Goal: Transaction & Acquisition: Book appointment/travel/reservation

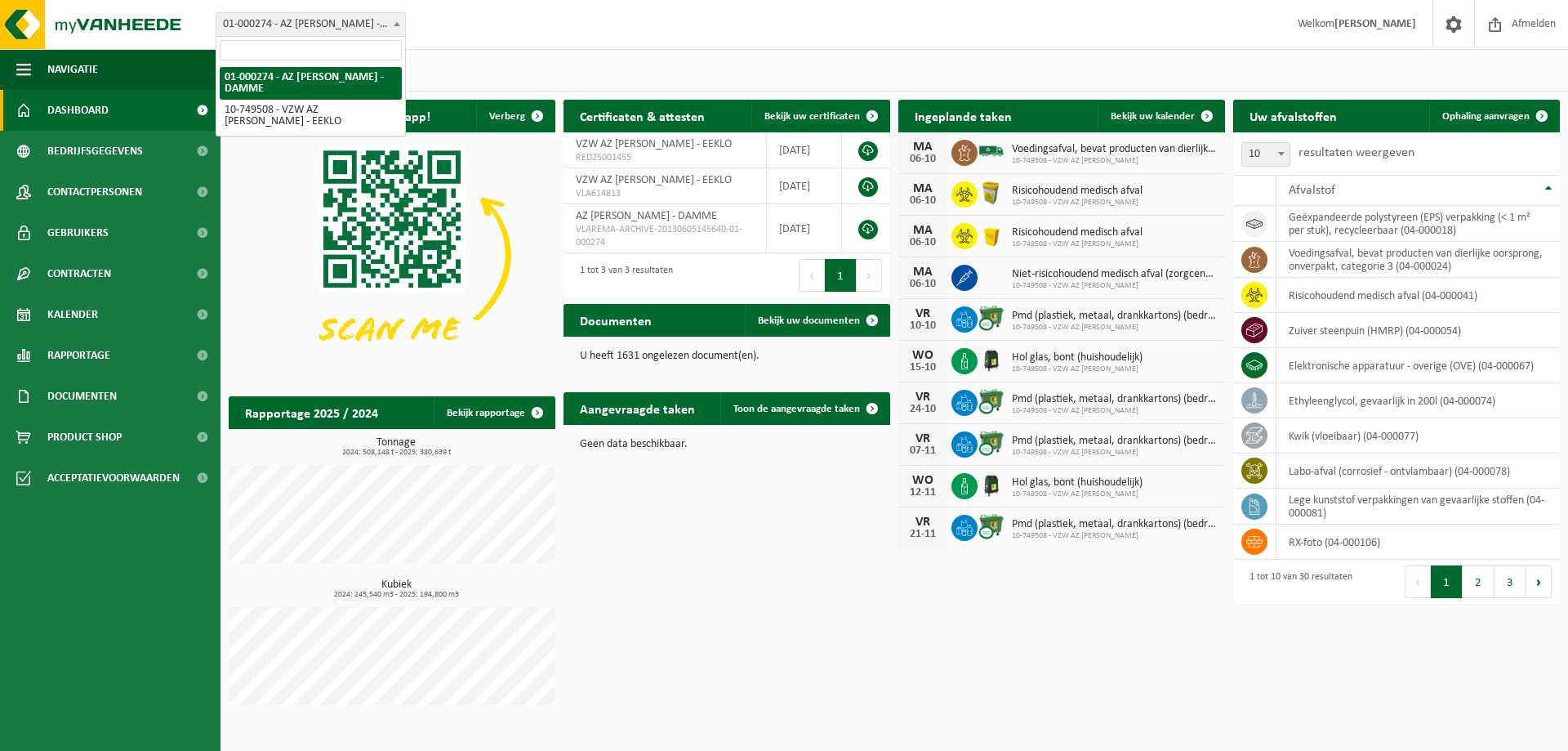
click at [395, 26] on span at bounding box center [397, 24] width 17 height 21
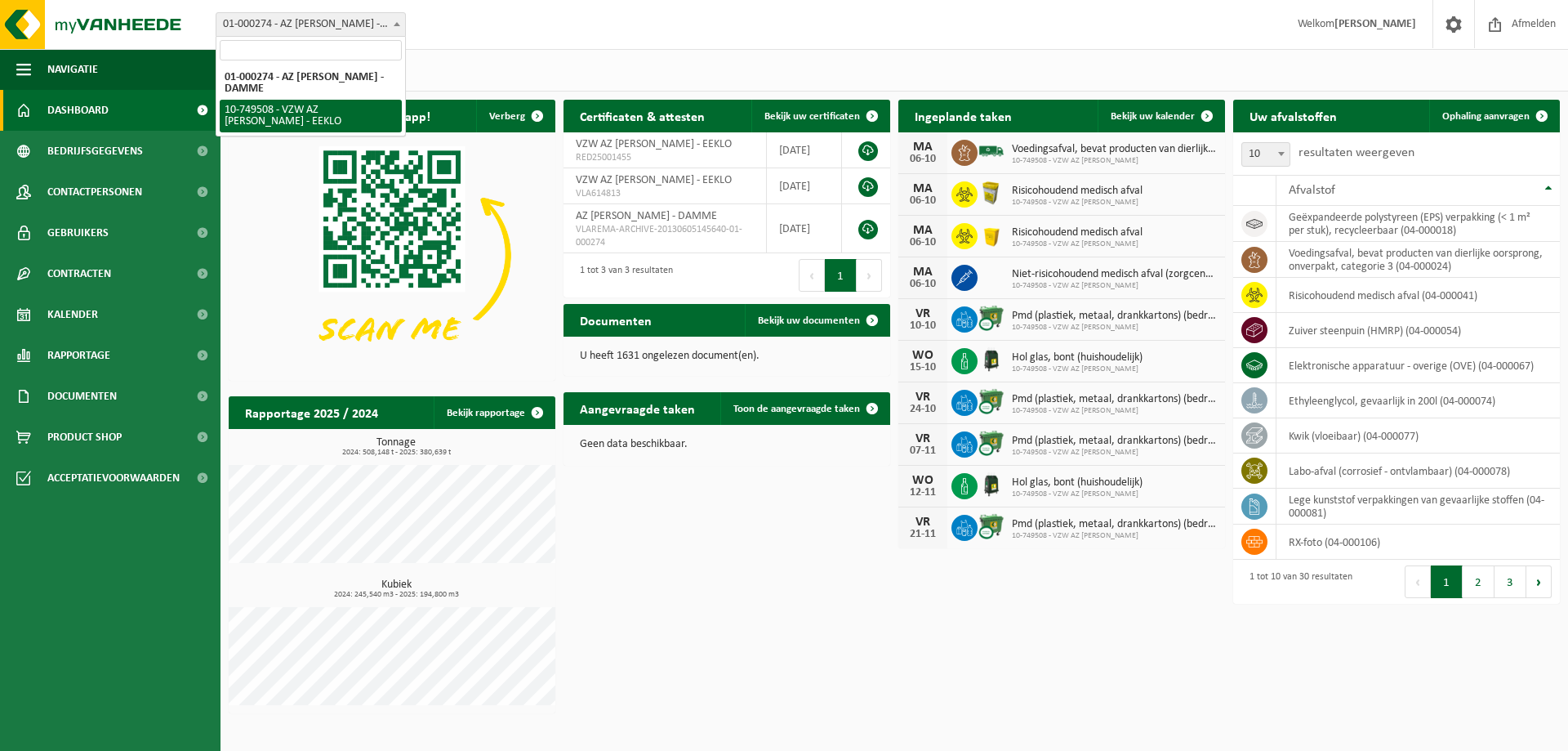
select select "6203"
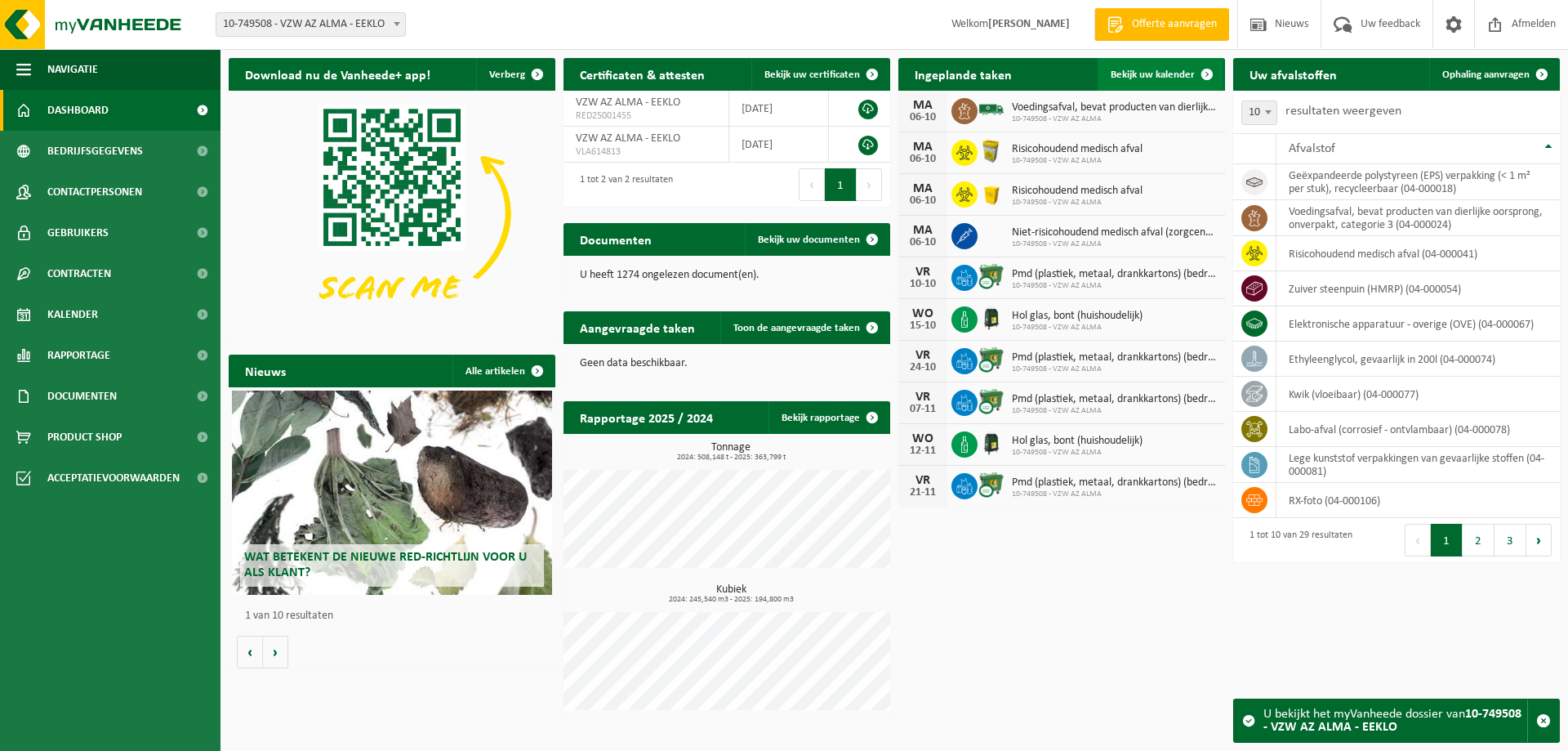
click at [1150, 73] on span "Bekijk uw kalender" at bounding box center [1153, 75] width 84 height 10
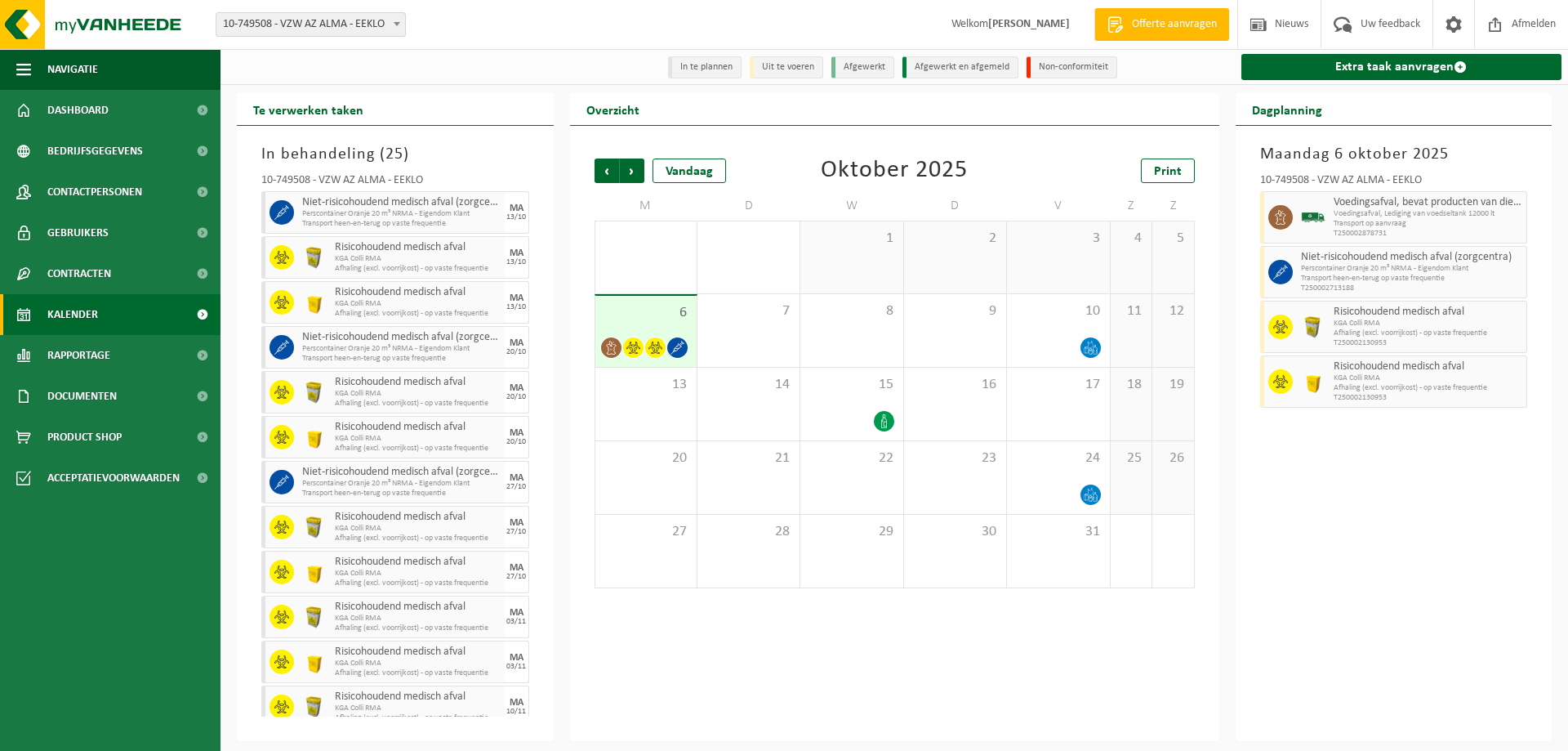
click at [716, 67] on li "In te plannen" at bounding box center [705, 67] width 73 height 22
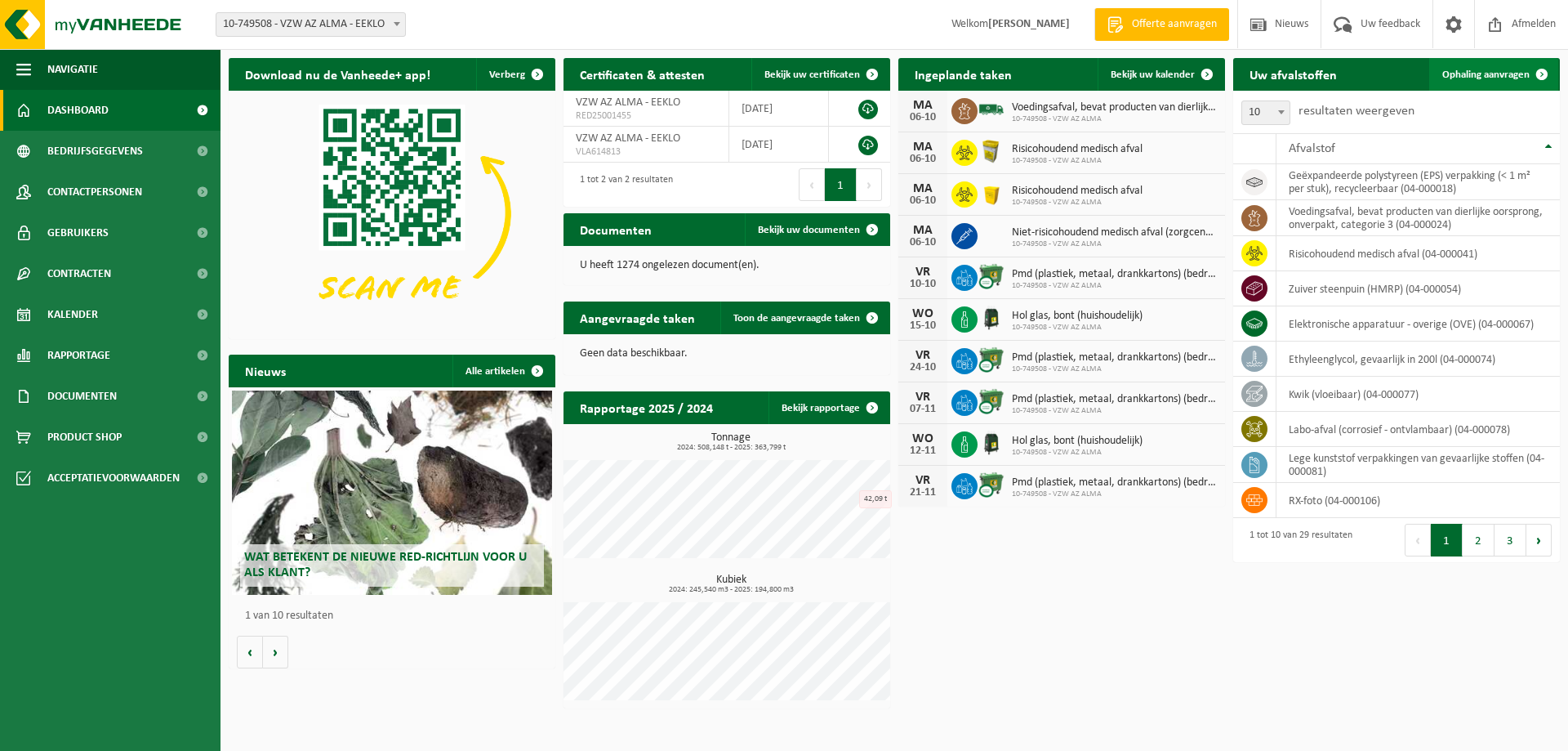
click at [1503, 79] on span "Ophaling aanvragen" at bounding box center [1486, 75] width 87 height 10
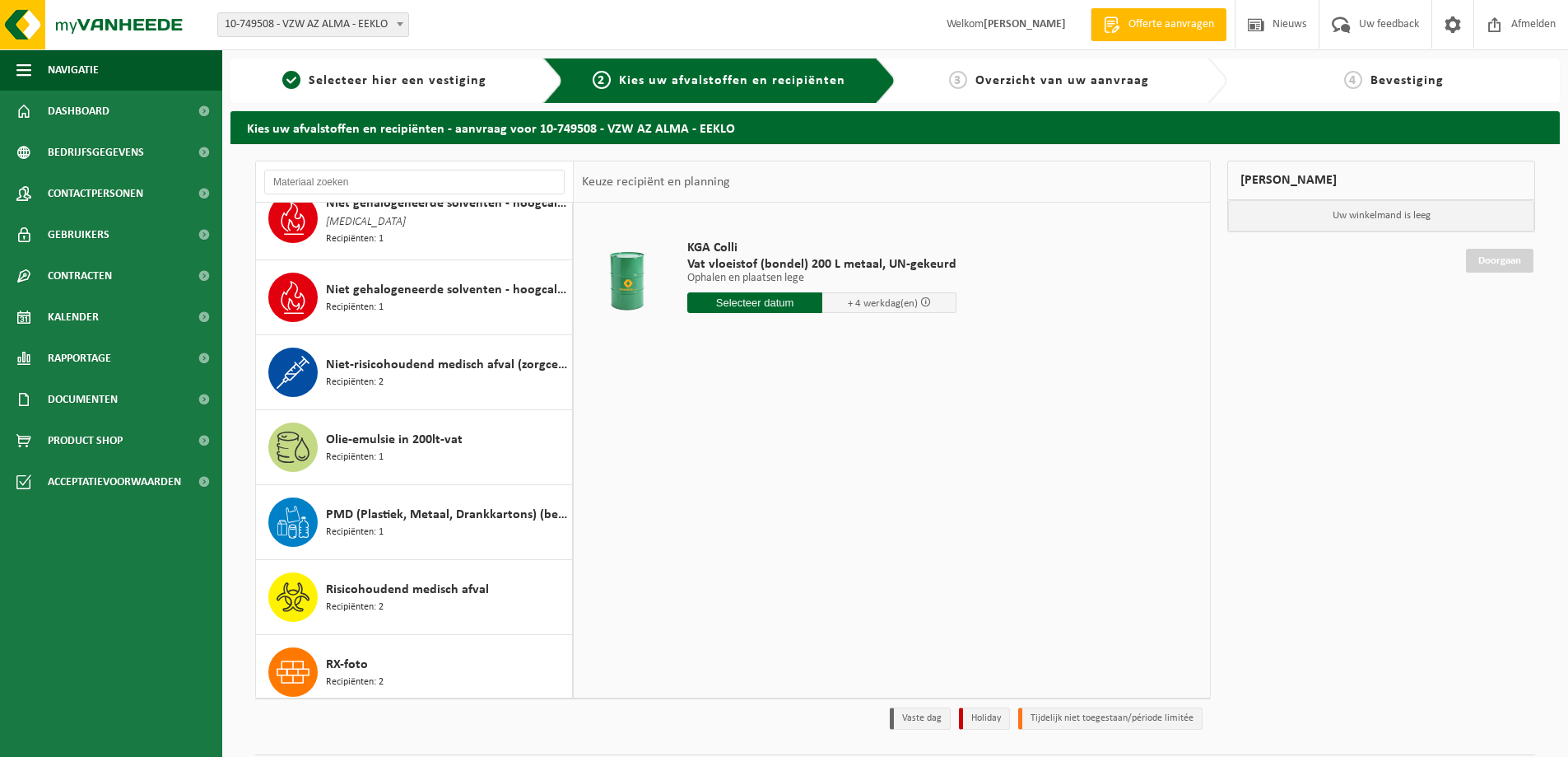
scroll to position [1153, 0]
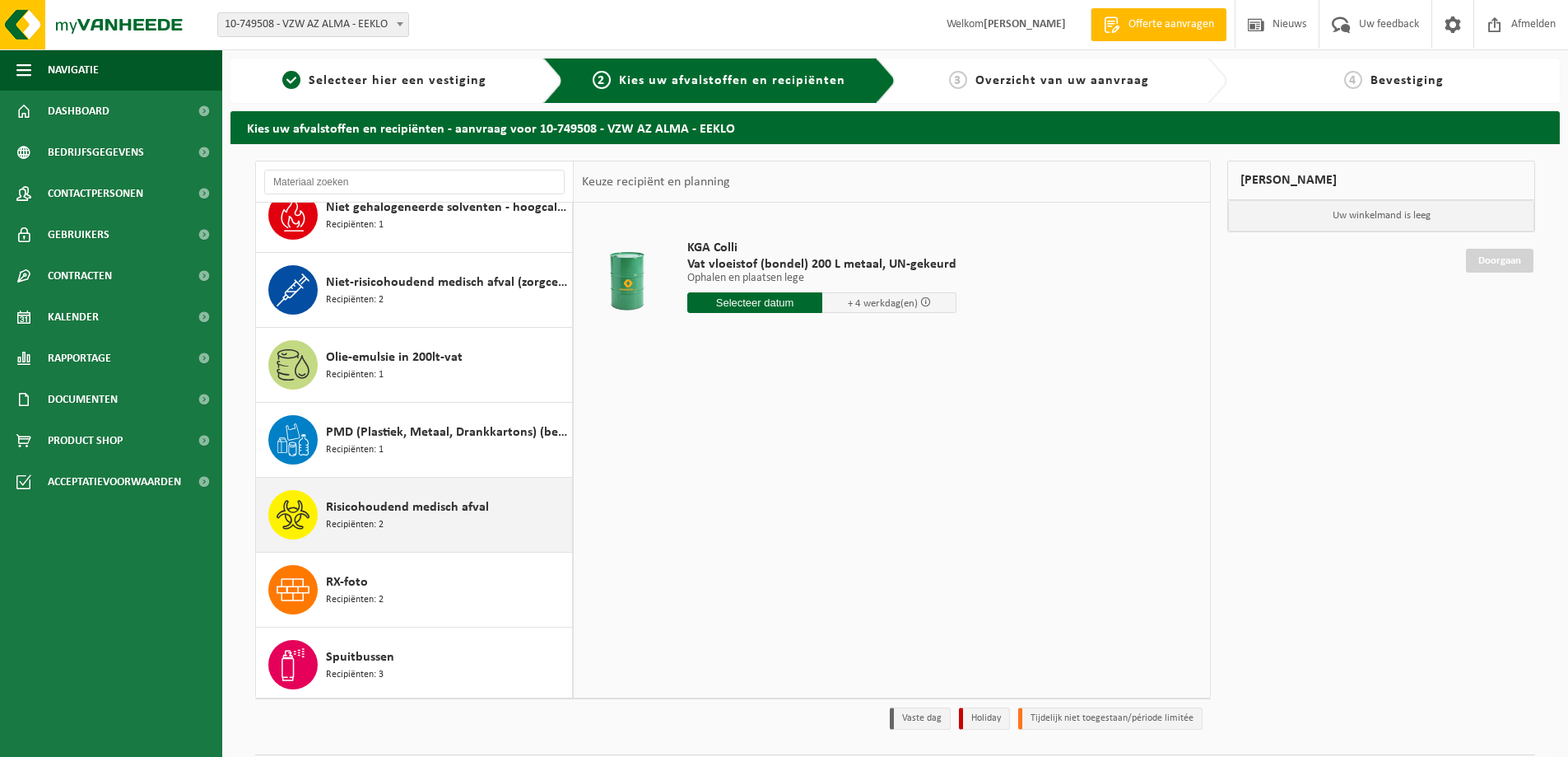
click at [386, 511] on span "Risicohoudend medisch afval" at bounding box center [407, 507] width 163 height 19
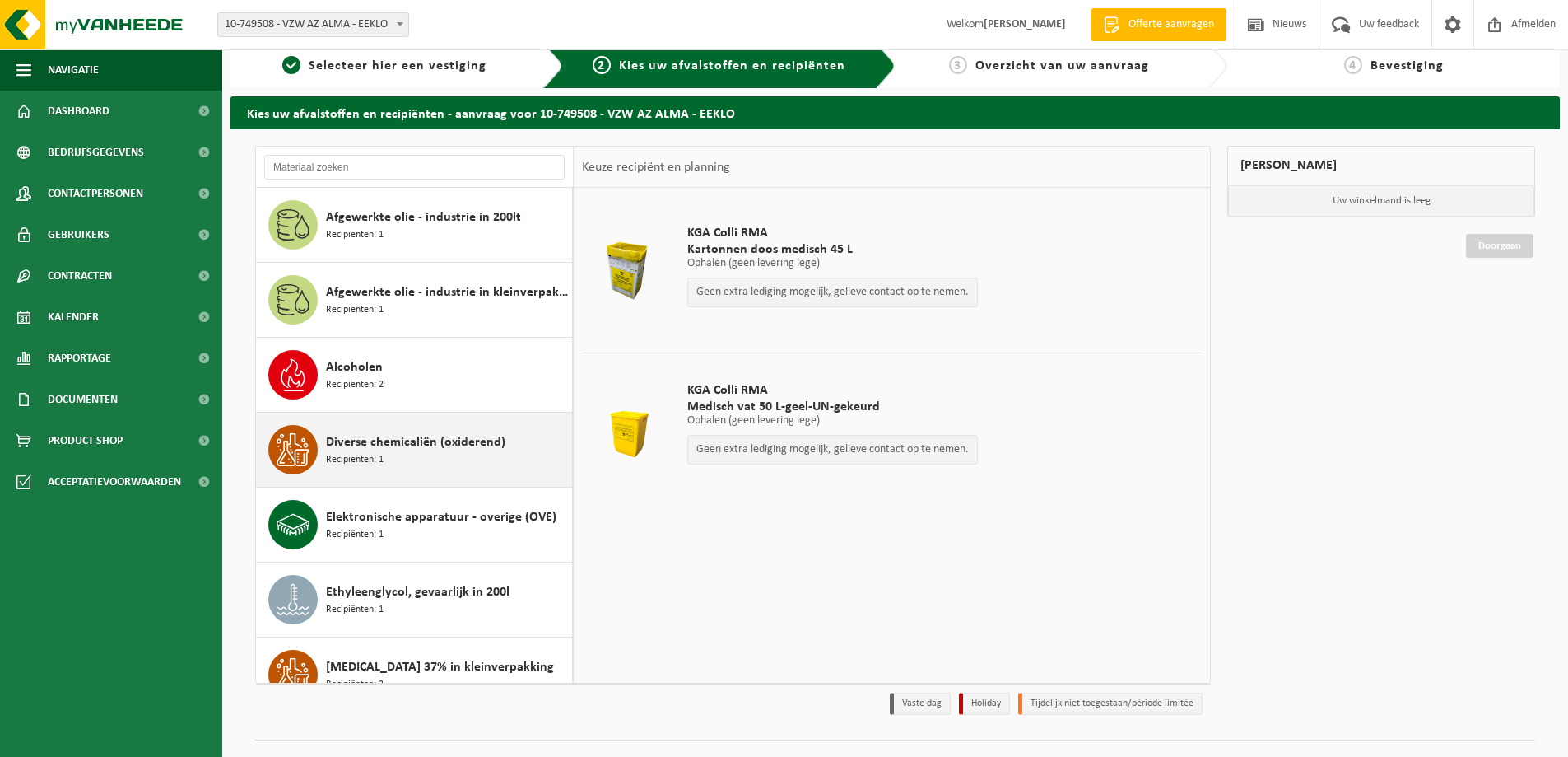
scroll to position [0, 0]
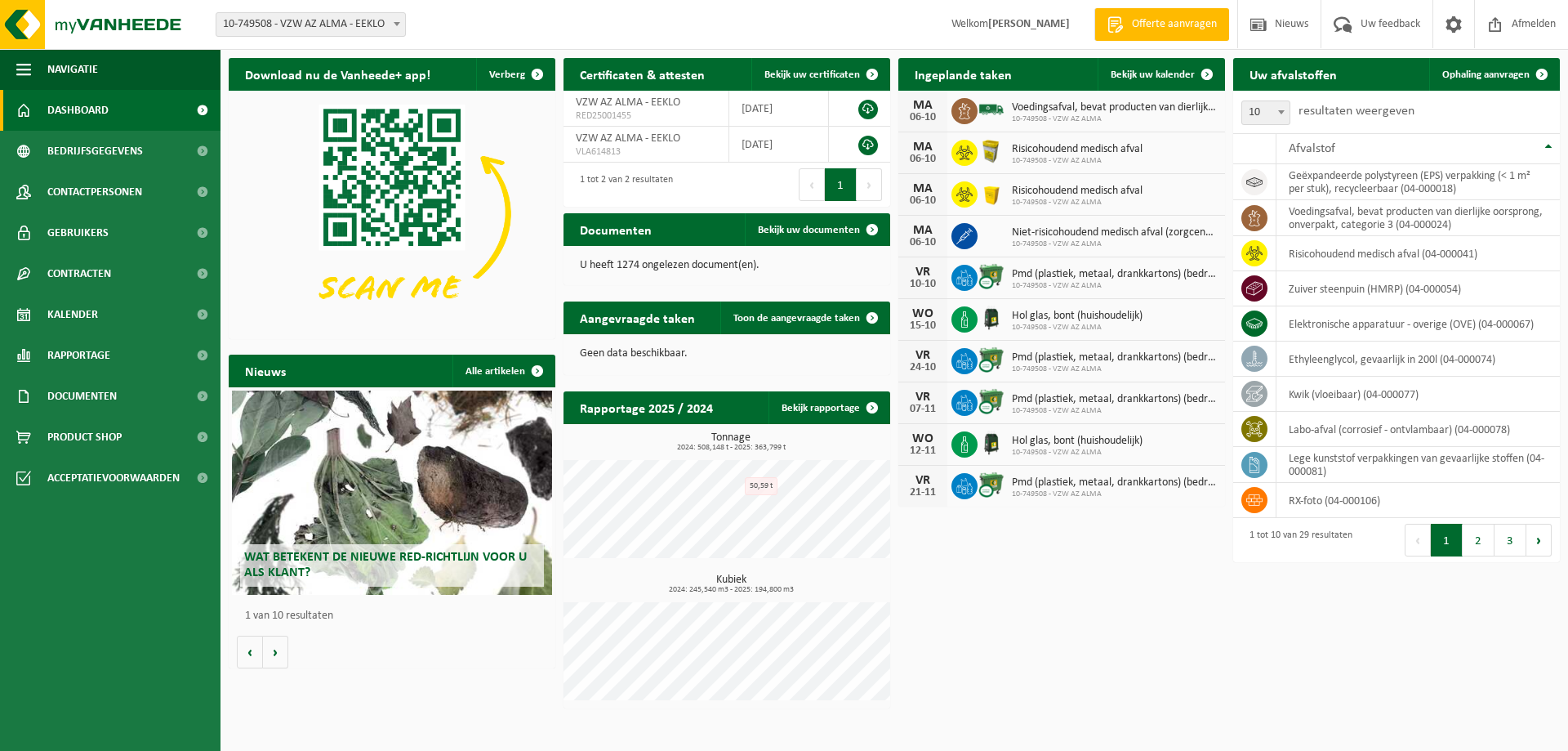
click at [1028, 238] on span "Niet-risicohoudend medisch afval (zorgcentra)" at bounding box center [1115, 232] width 205 height 13
click at [966, 236] on icon at bounding box center [965, 236] width 17 height 17
click at [1502, 71] on span "Ophaling aanvragen" at bounding box center [1486, 75] width 87 height 10
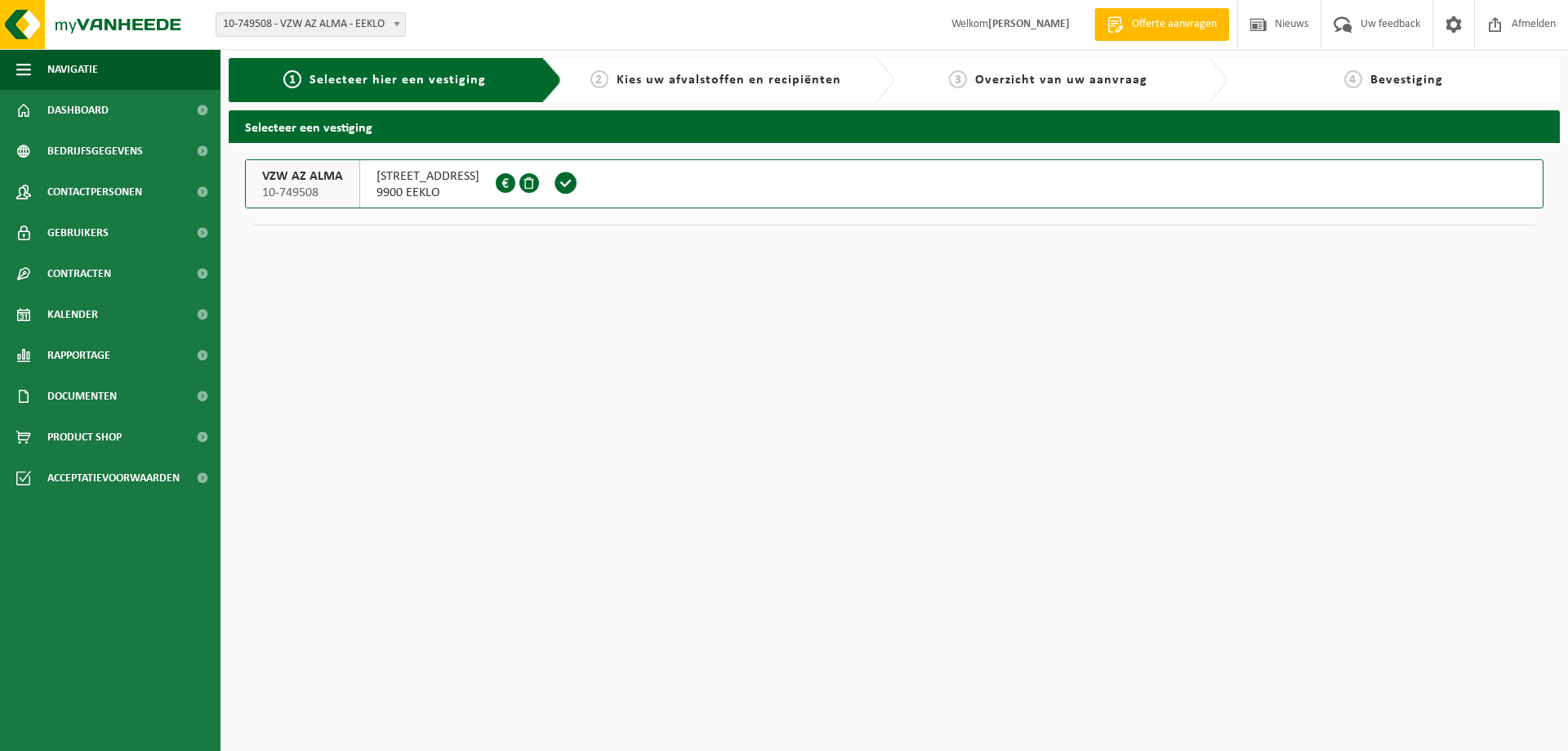
click at [407, 185] on span "9900 EEKLO" at bounding box center [428, 193] width 103 height 17
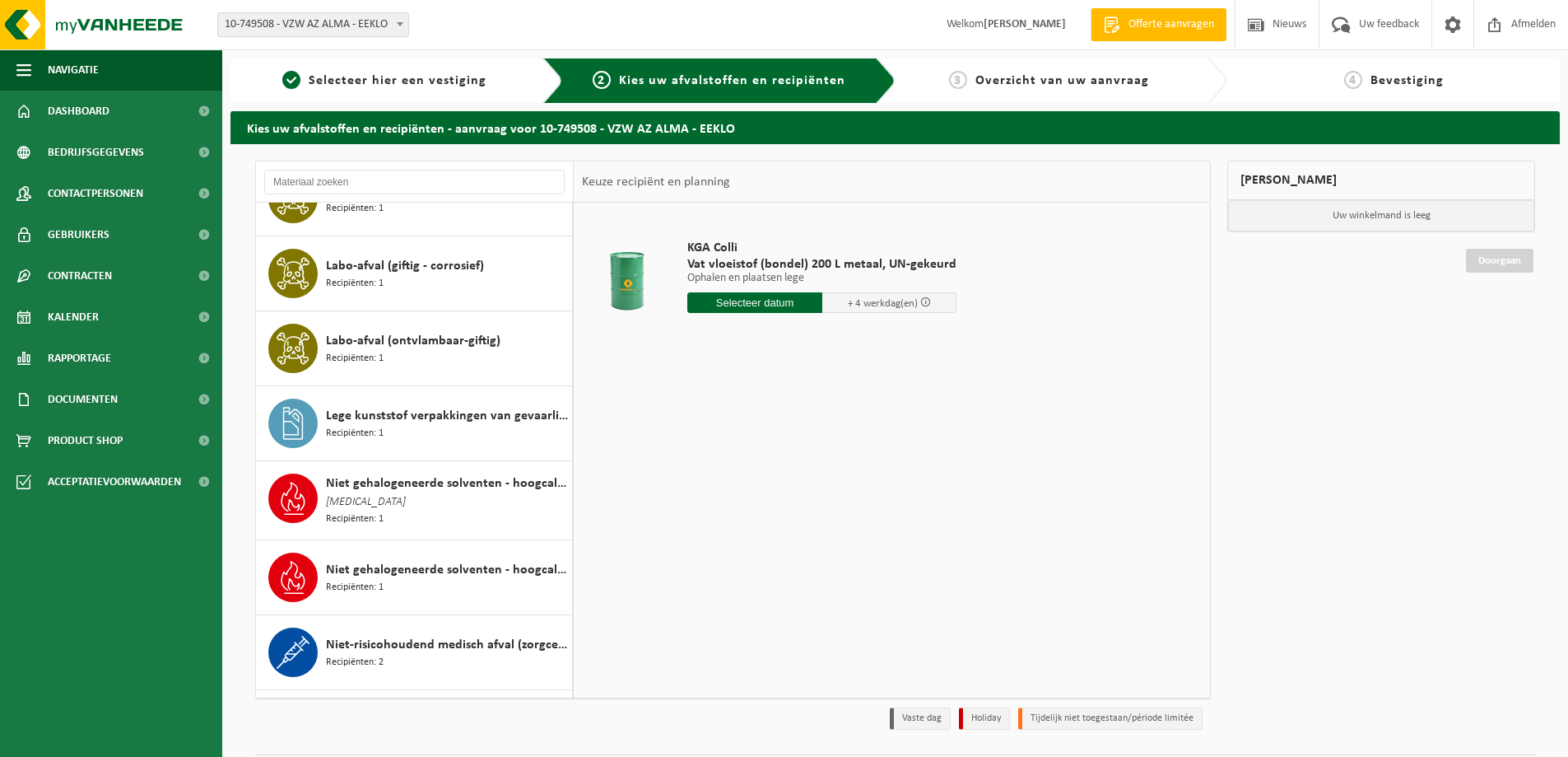
scroll to position [824, 0]
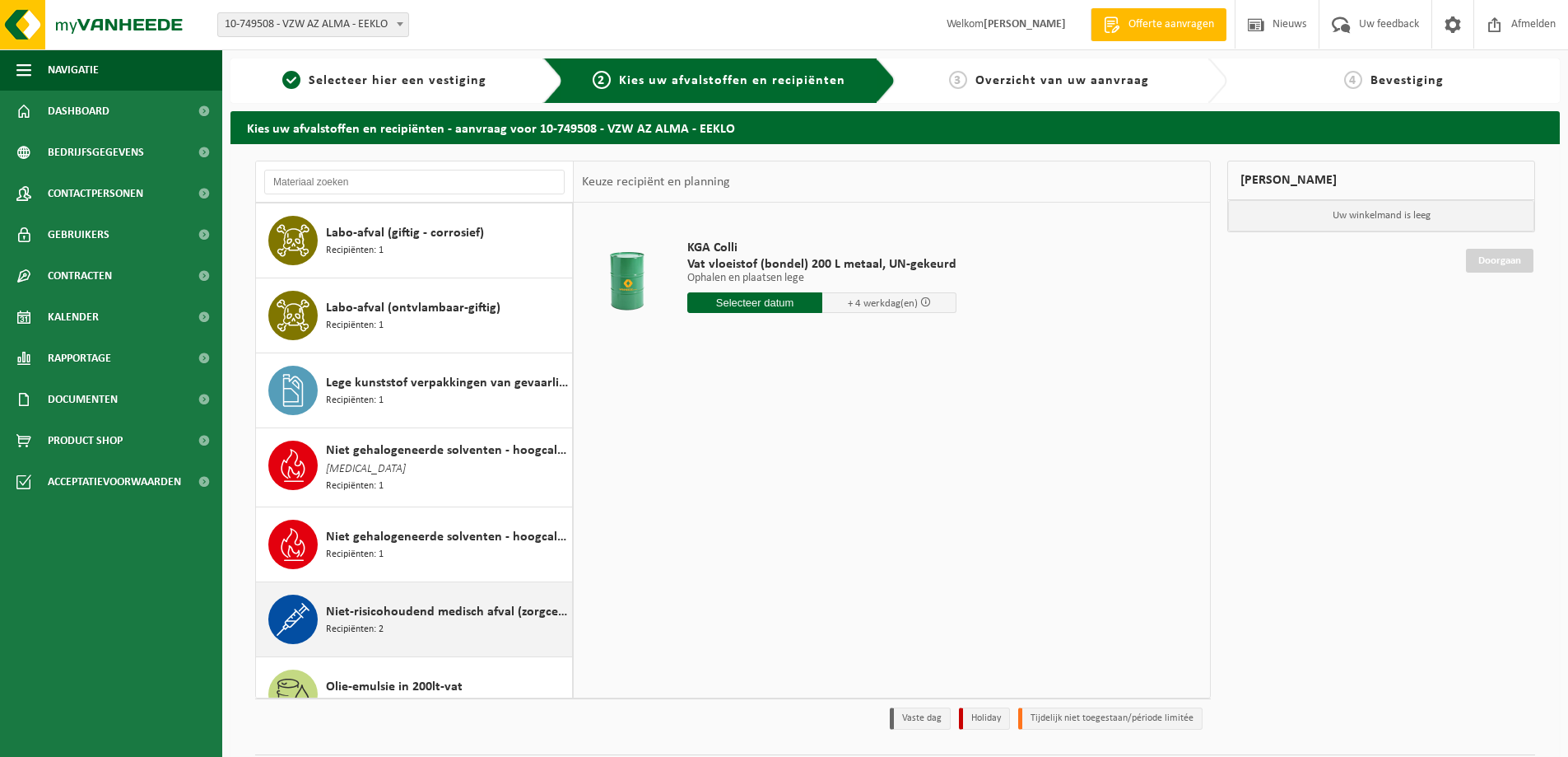
click at [404, 611] on span "Niet-risicohoudend medisch afval (zorgcentra)" at bounding box center [446, 612] width 242 height 19
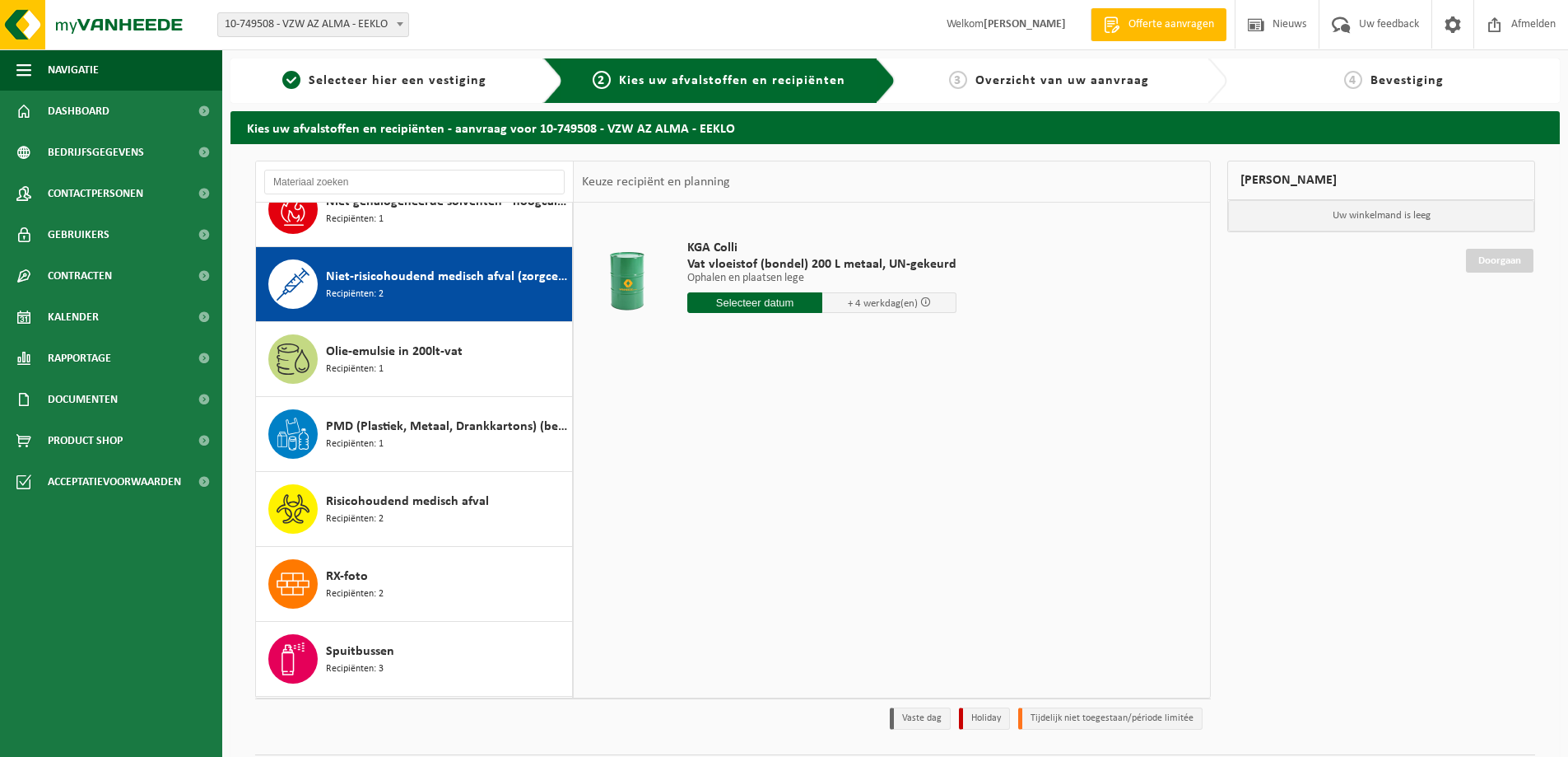
scroll to position [1201, 0]
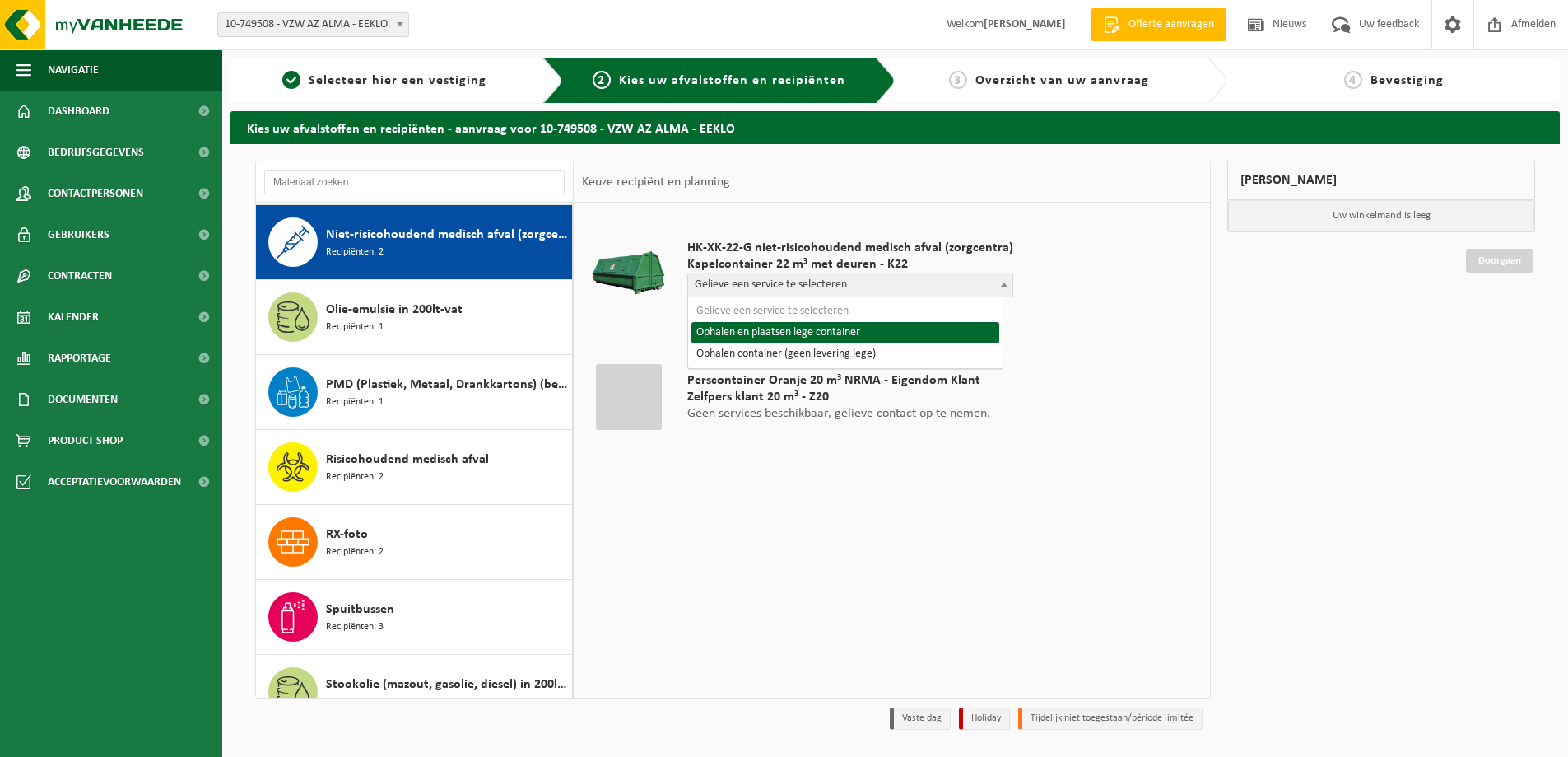
click at [996, 281] on span at bounding box center [1004, 284] width 17 height 21
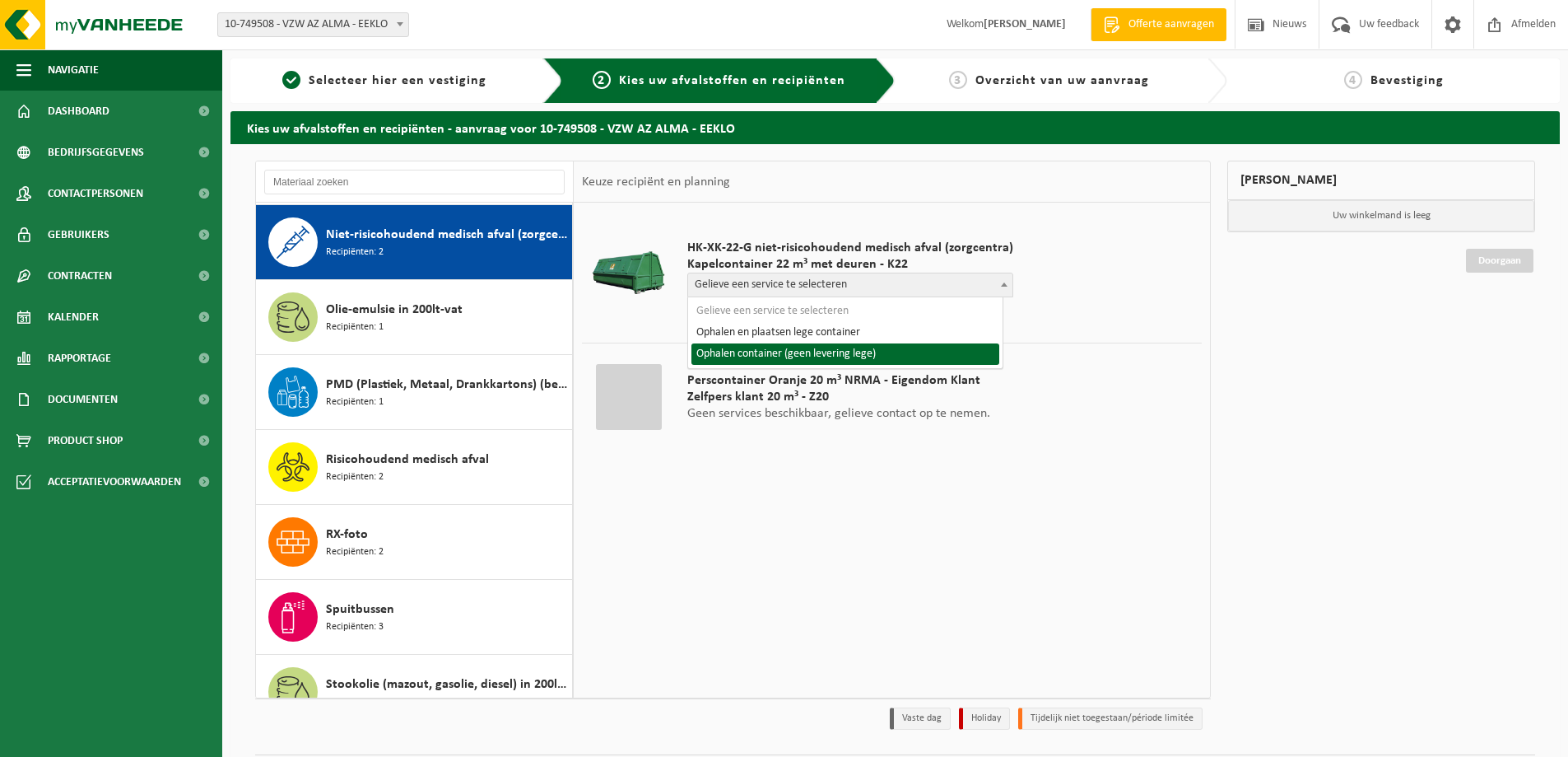
select select "P2PL-VEL-094354_HK-XK-22-GN-00_04-000232_72"
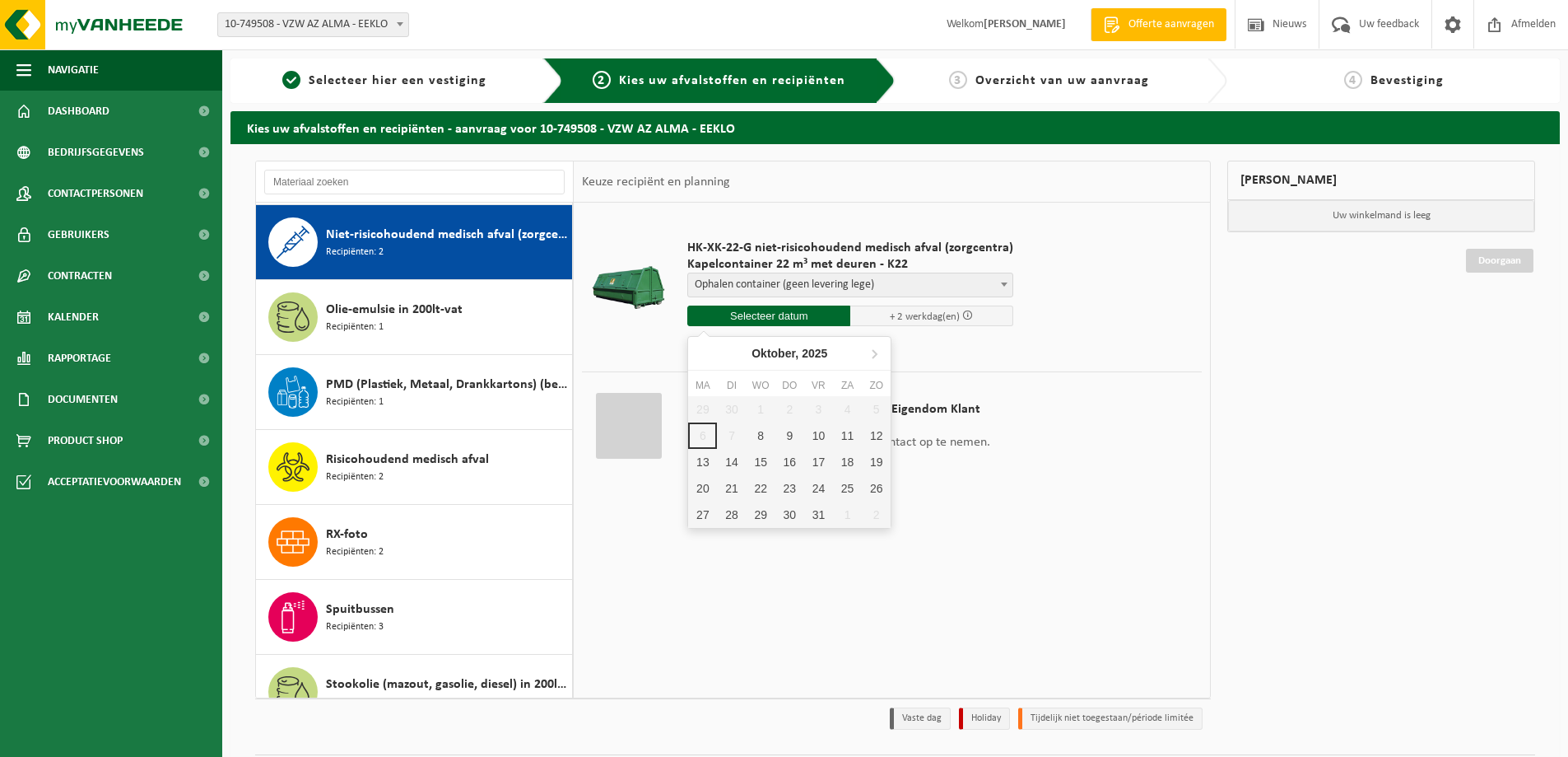
click at [771, 310] on input "text" at bounding box center [768, 316] width 163 height 20
click at [756, 433] on div "8" at bounding box center [761, 436] width 29 height 26
type input "Van 2025-10-08"
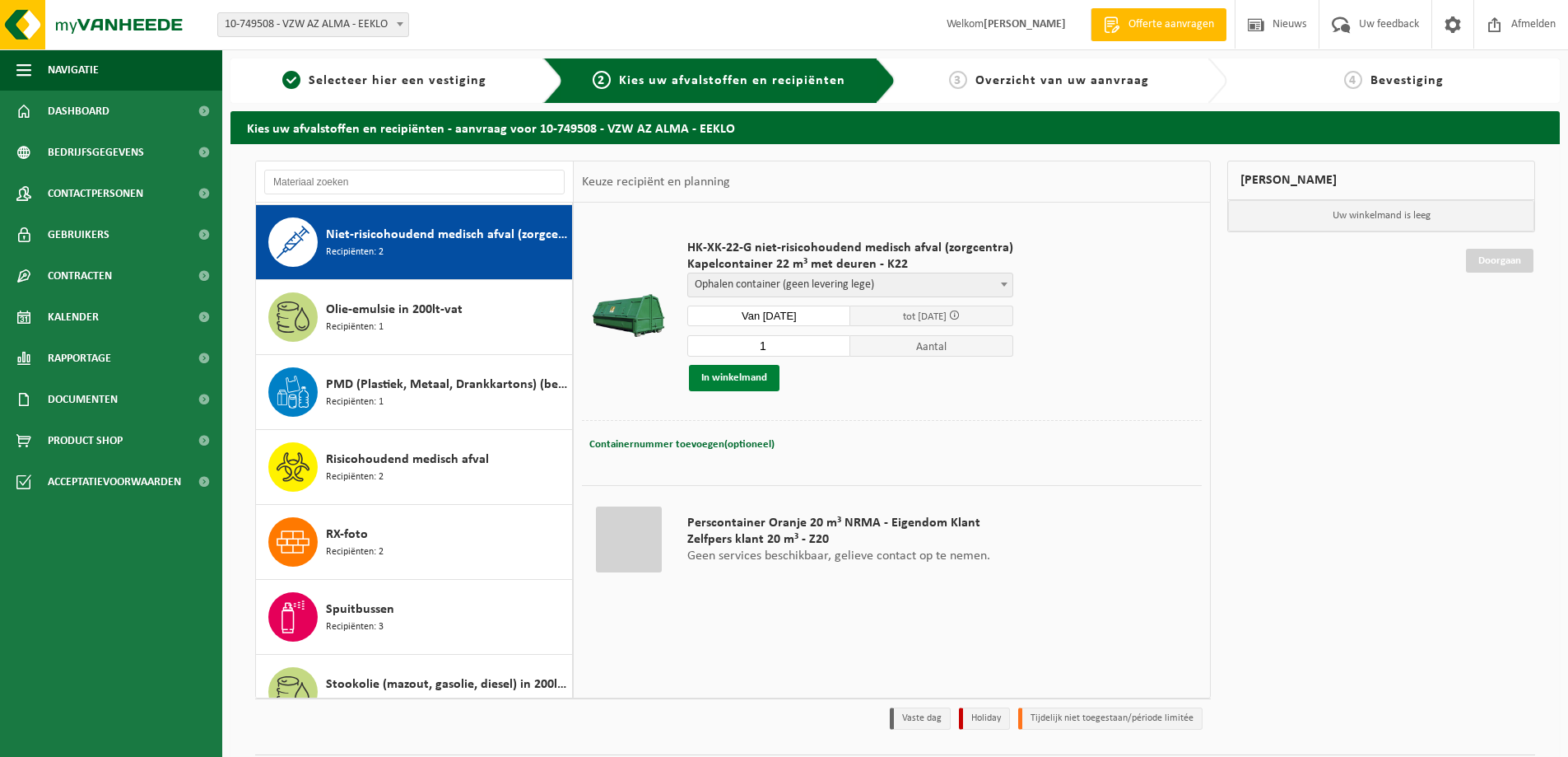
click at [735, 375] on button "In winkelmand" at bounding box center [734, 378] width 91 height 26
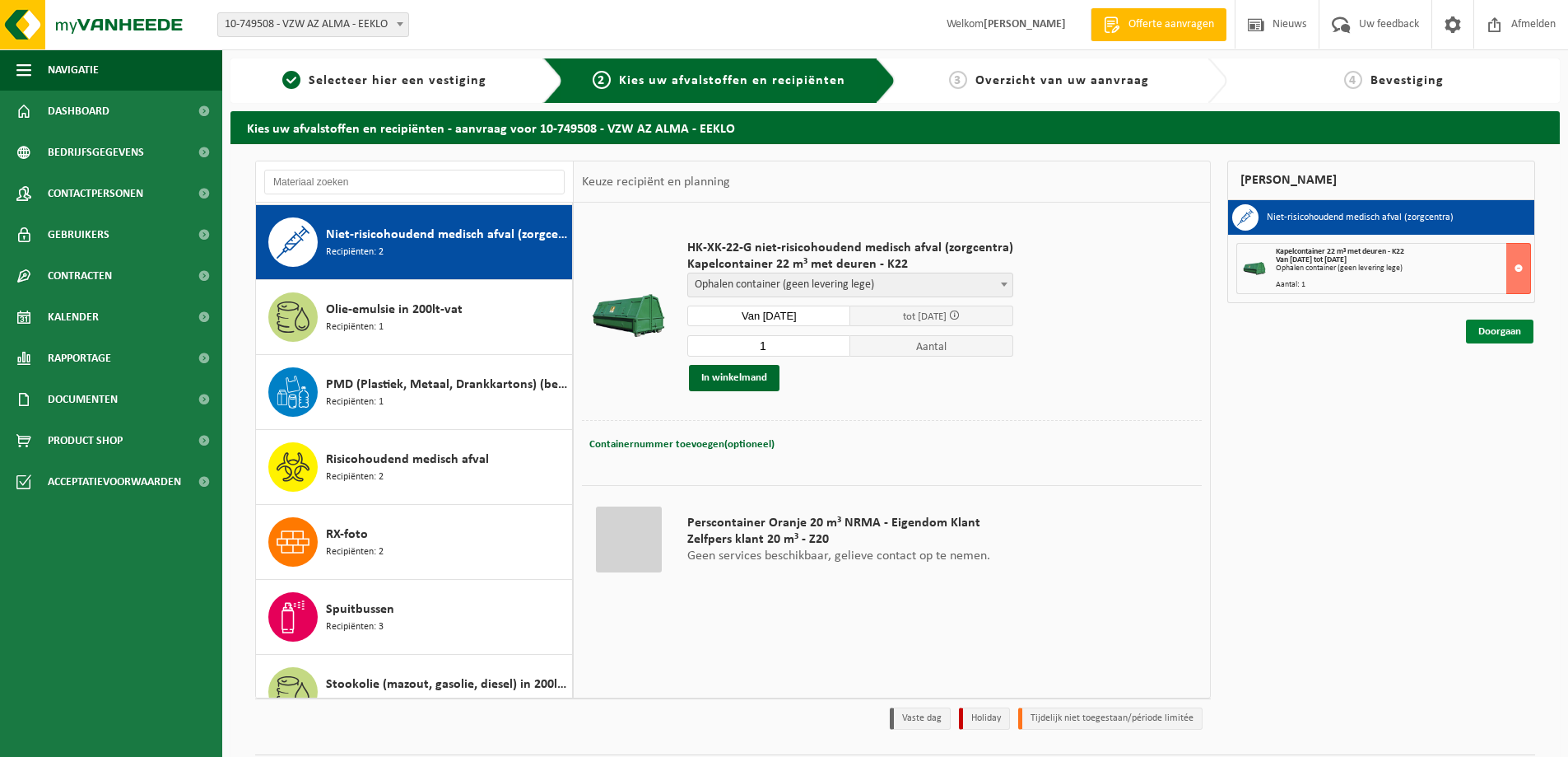
click at [1498, 332] on link "Doorgaan" at bounding box center [1499, 331] width 68 height 24
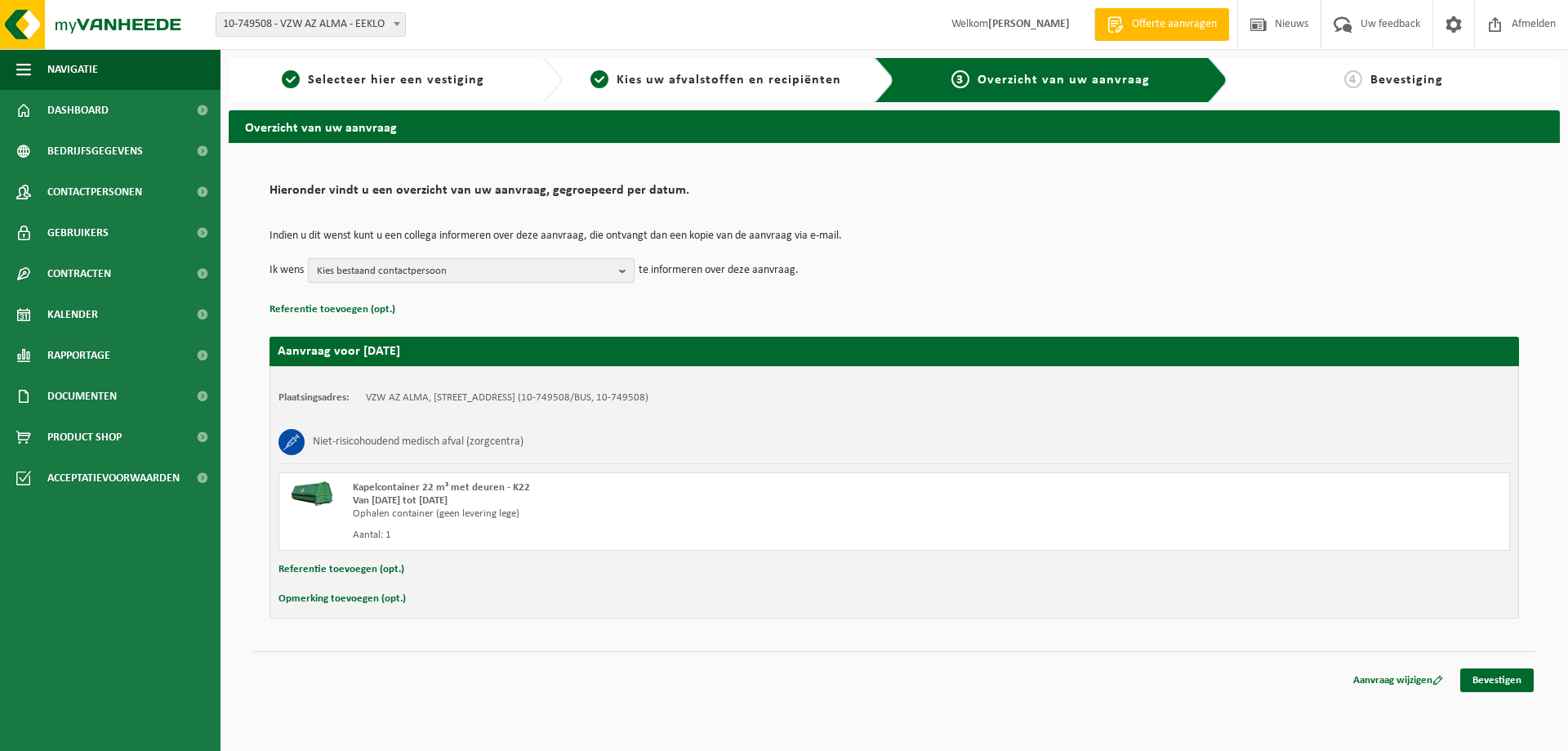
click at [623, 270] on b "button" at bounding box center [626, 270] width 15 height 23
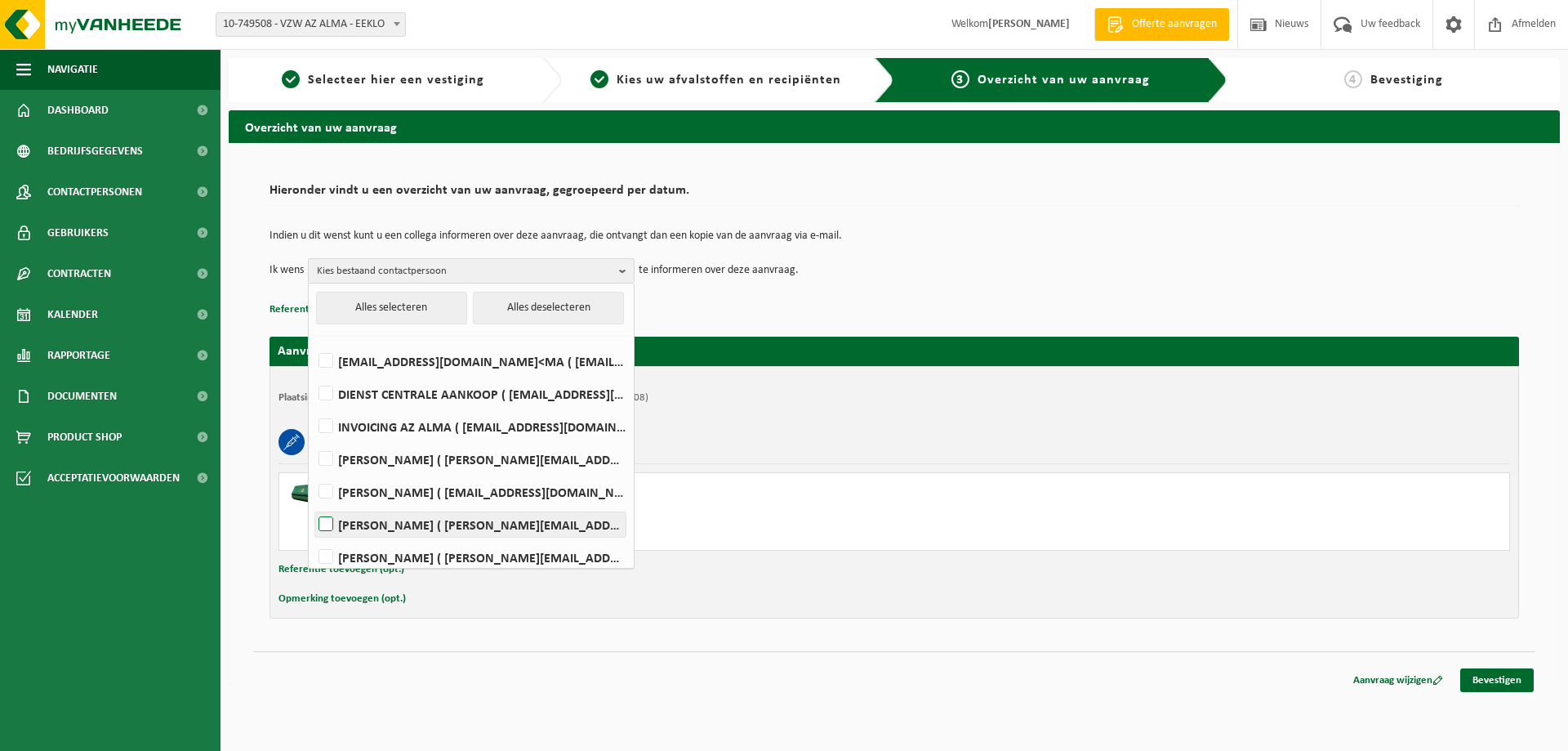
click at [329, 525] on label "DANNY DE JAEGER ( danny.dejaeger@azalma.be )" at bounding box center [471, 524] width 310 height 24
click at [313, 504] on input "DANNY DE JAEGER ( danny.dejaeger@azalma.be )" at bounding box center [312, 503] width 1 height 1
checkbox input "true"
click at [1504, 678] on link "Bevestigen" at bounding box center [1497, 679] width 73 height 24
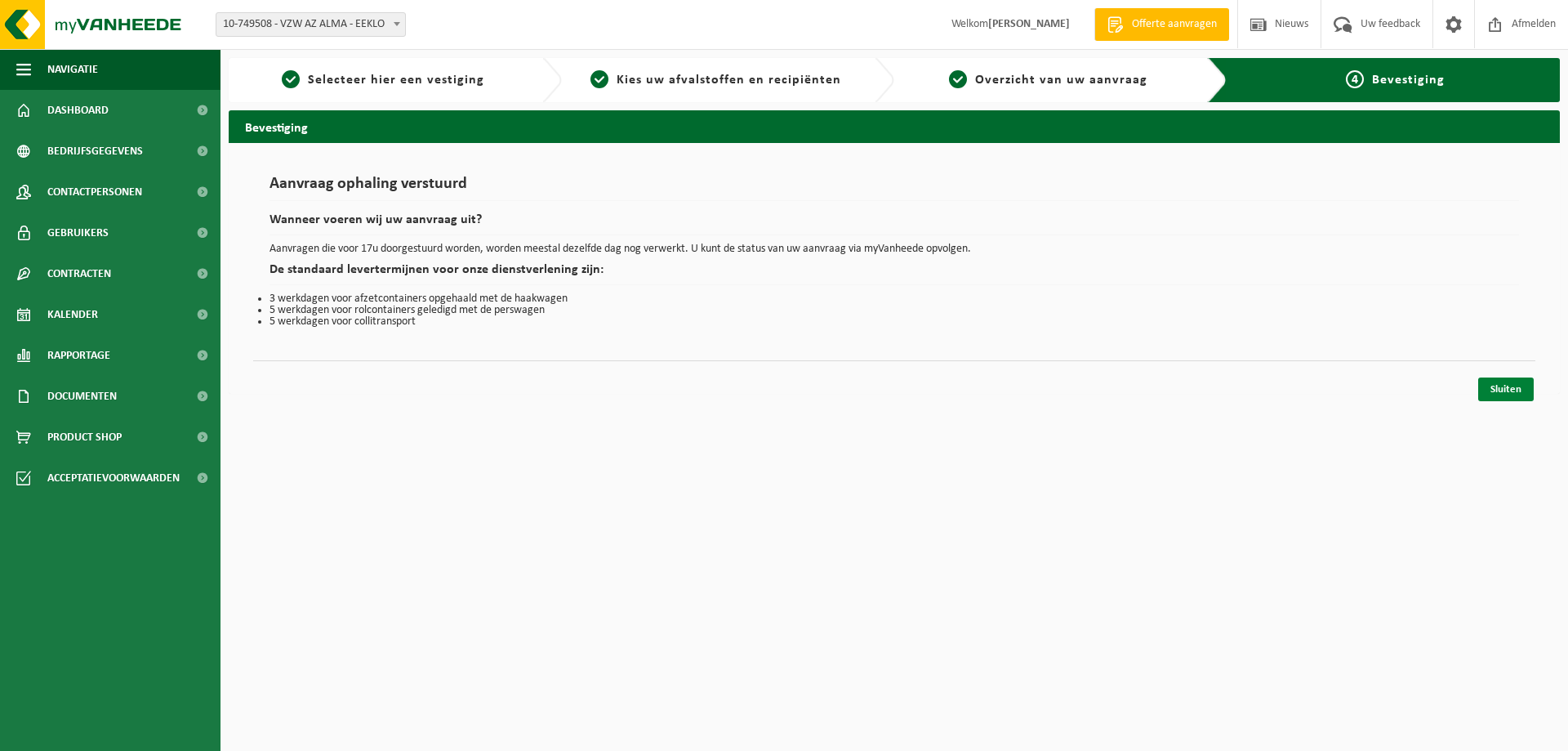
click at [1503, 391] on link "Sluiten" at bounding box center [1506, 389] width 56 height 24
